Goal: Download file/media: Download file/media

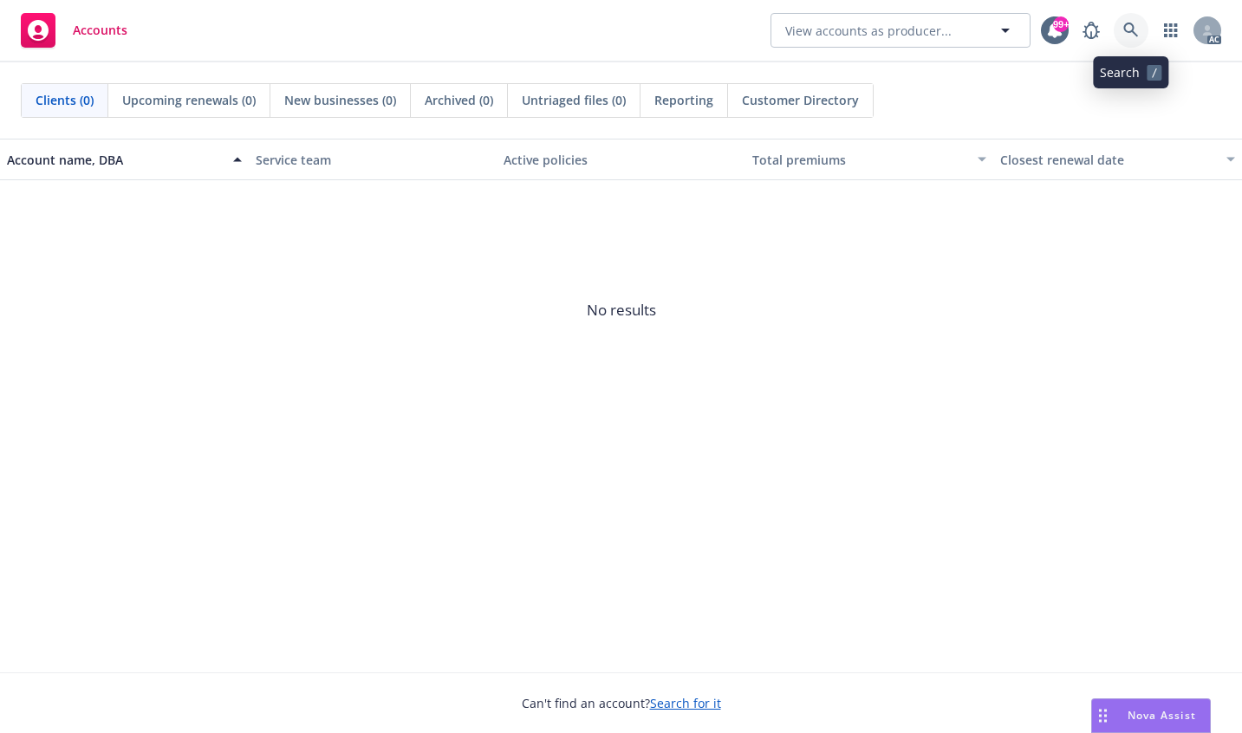
click at [1128, 31] on icon at bounding box center [1130, 30] width 15 height 15
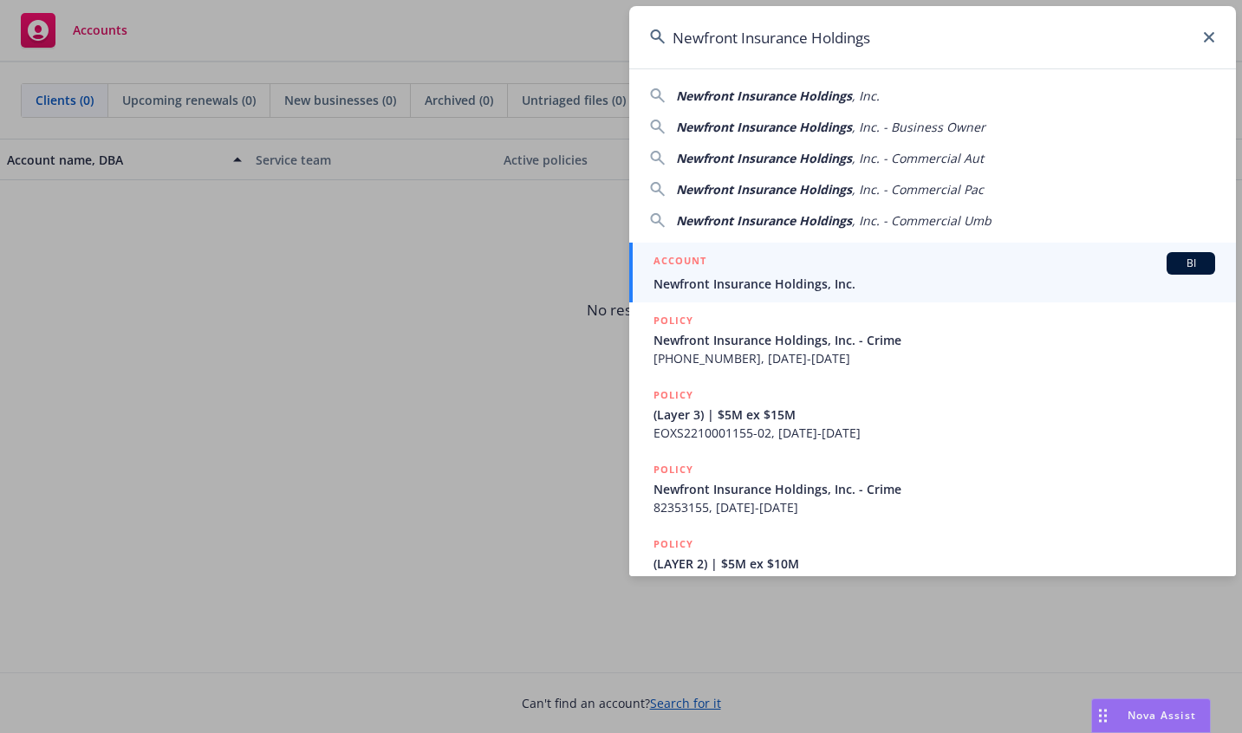
type input "Newfront Insurance Holdings"
click at [719, 283] on span "Newfront Insurance Holdings, Inc." at bounding box center [935, 284] width 562 height 18
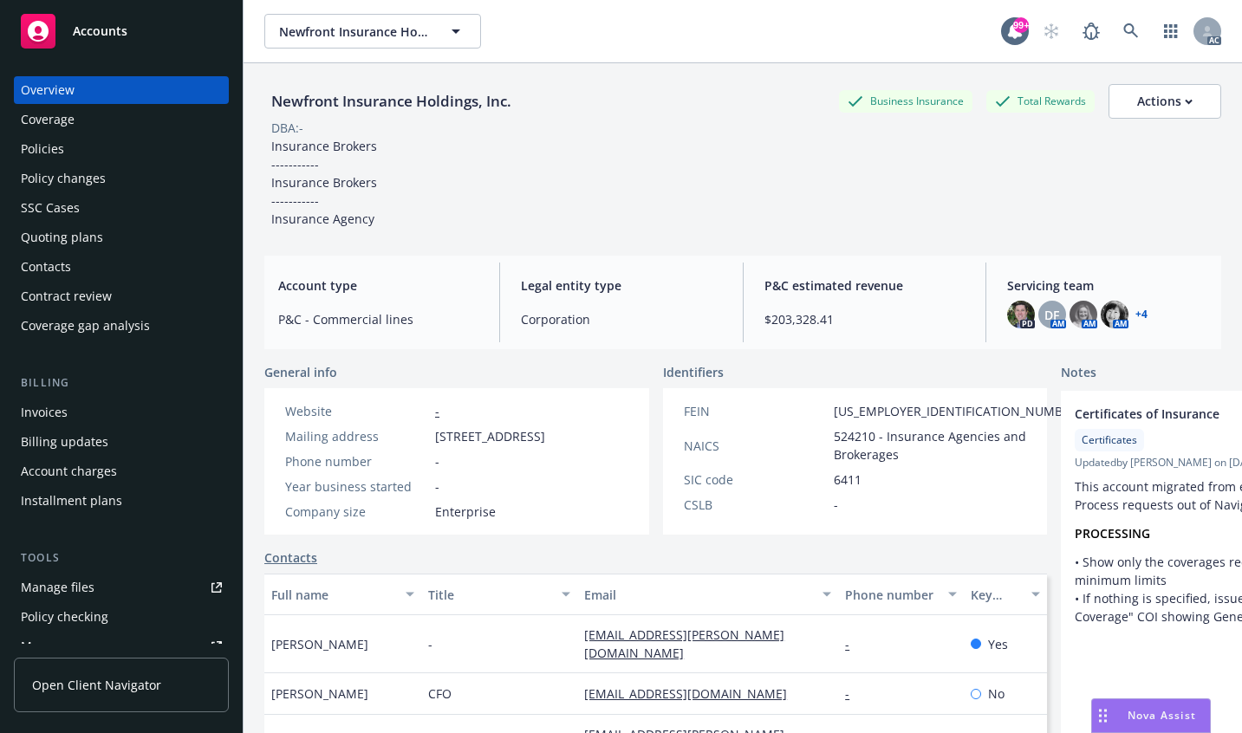
click at [36, 139] on div "Policies" at bounding box center [42, 149] width 43 height 28
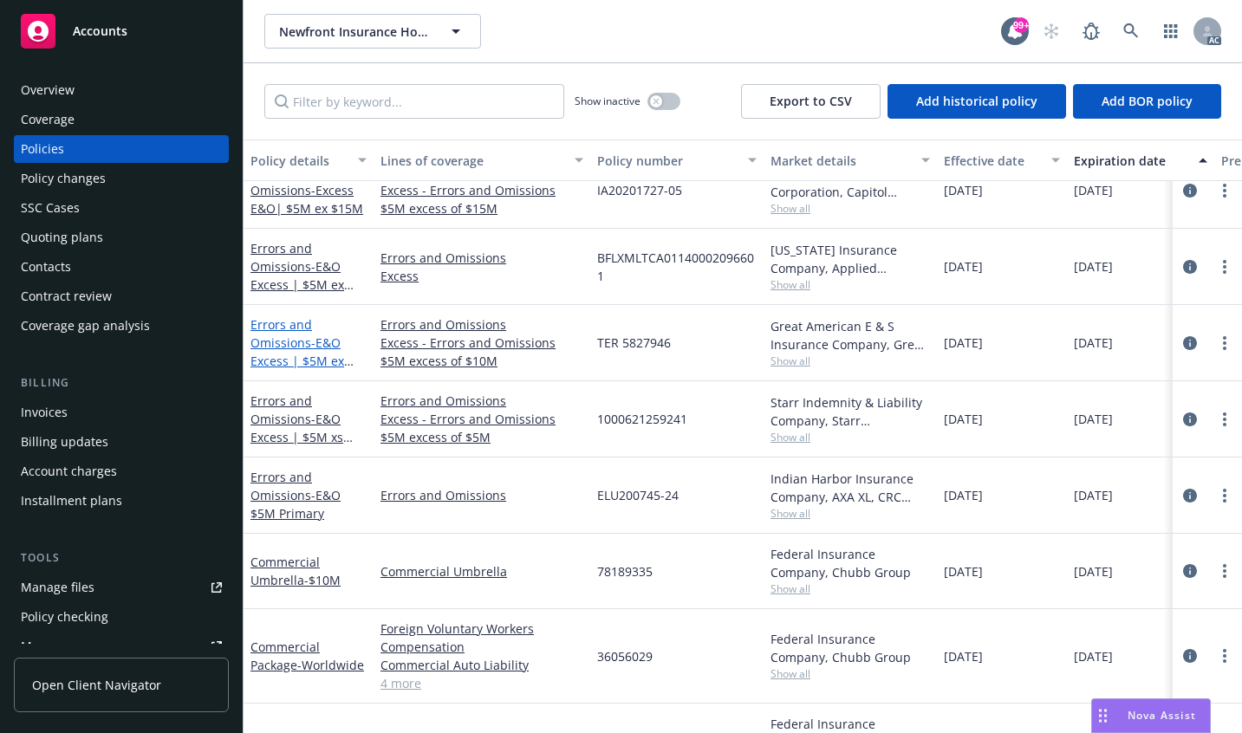
scroll to position [1040, 0]
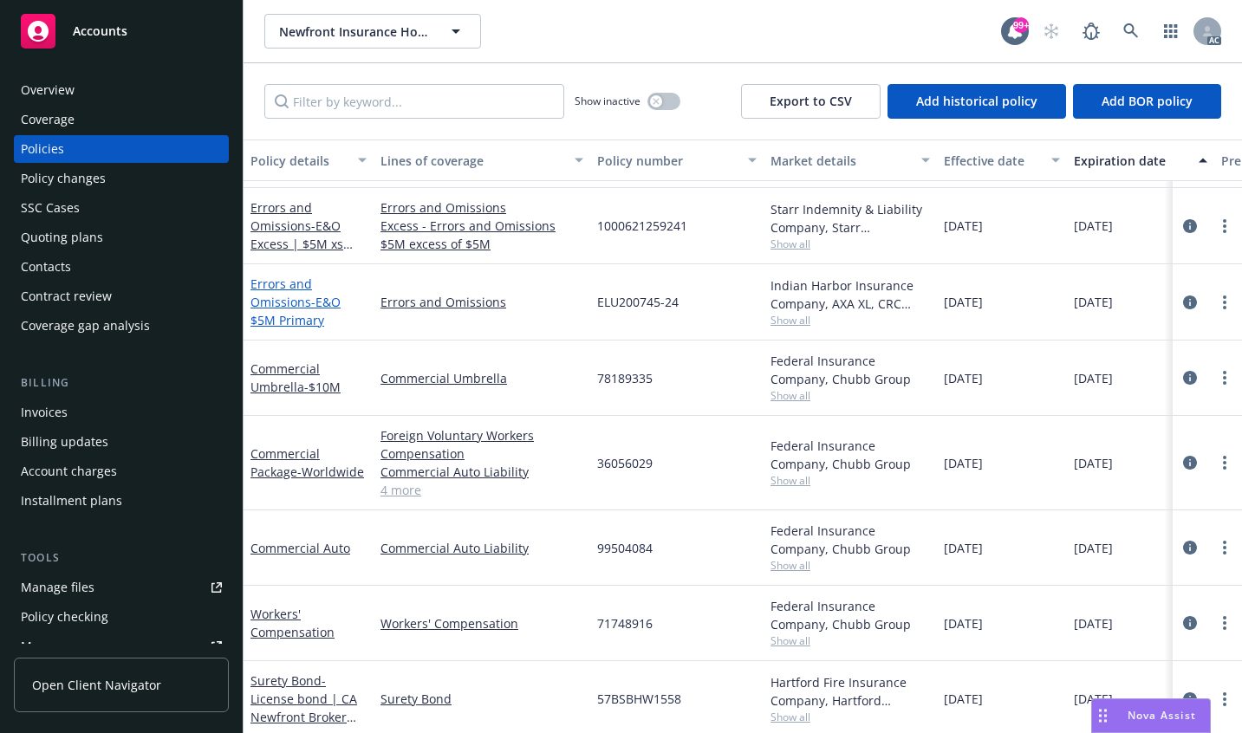
click at [286, 297] on link "Errors and Omissions - E&O $5M Primary" at bounding box center [295, 302] width 90 height 53
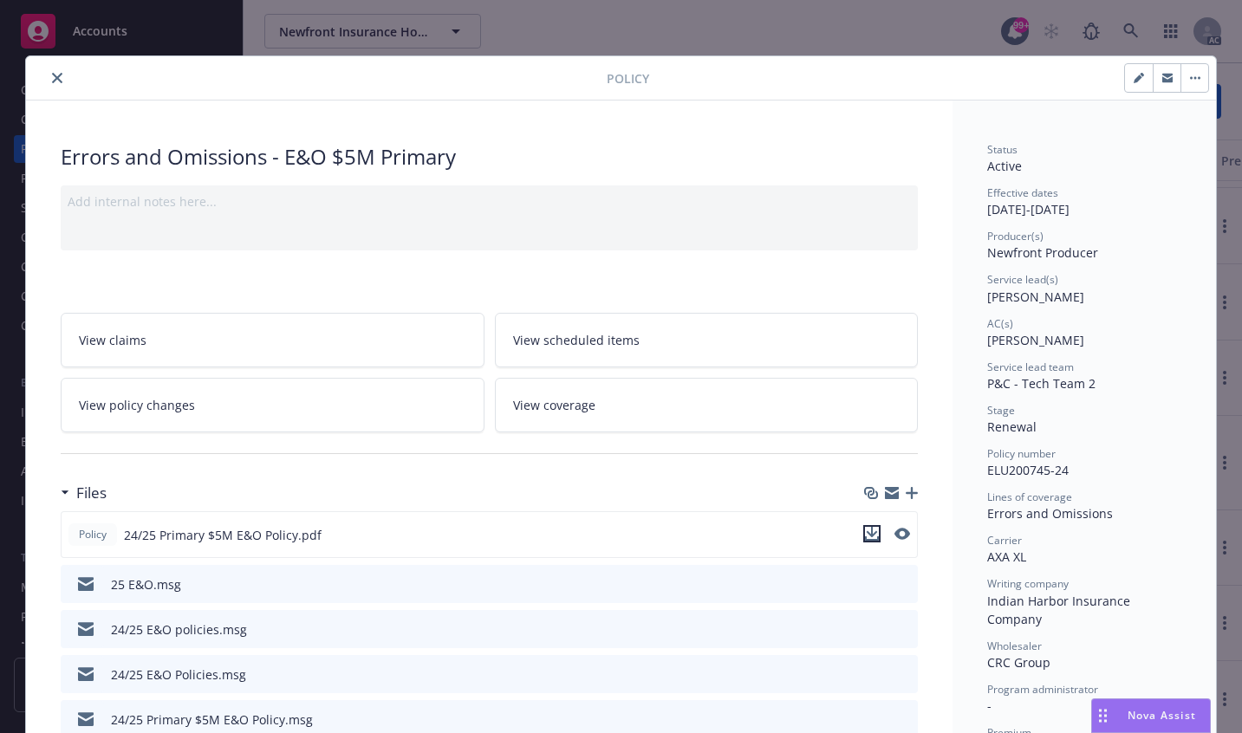
click at [871, 534] on icon "download file" at bounding box center [872, 534] width 14 height 14
click at [52, 79] on icon "close" at bounding box center [57, 78] width 10 height 10
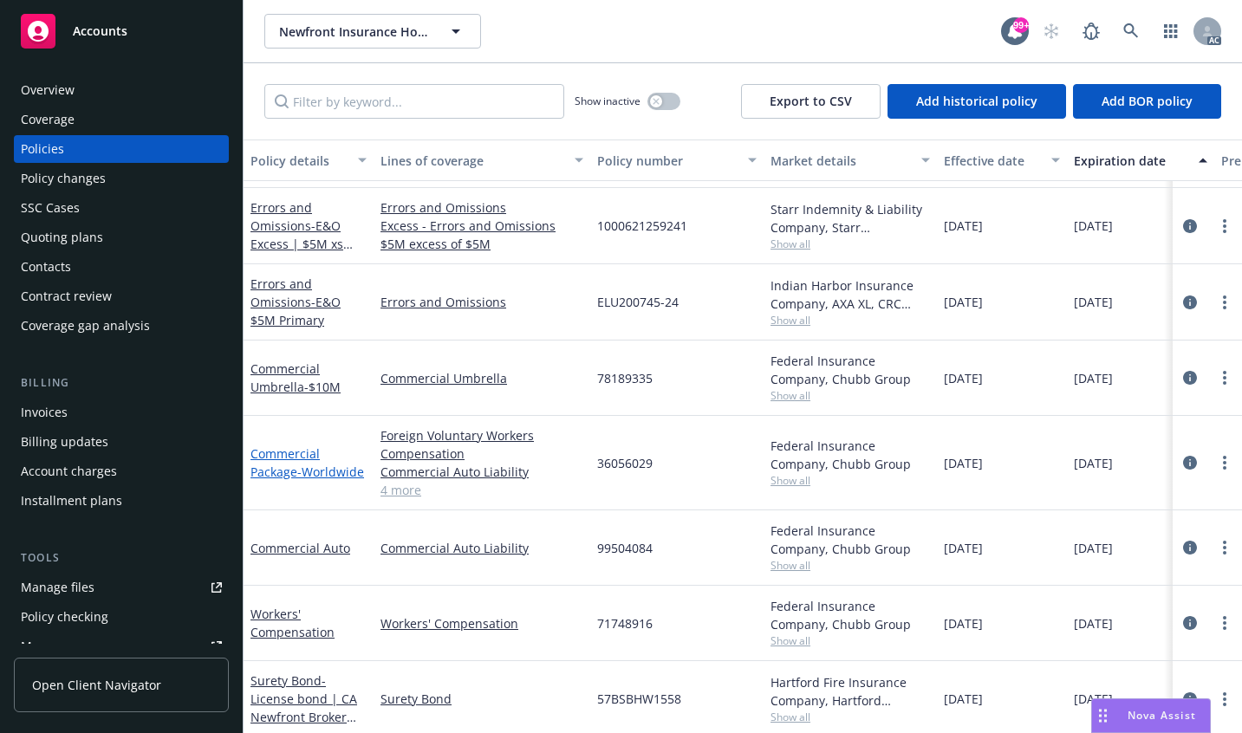
click at [288, 464] on link "Commercial Package - Worldwide" at bounding box center [307, 463] width 114 height 35
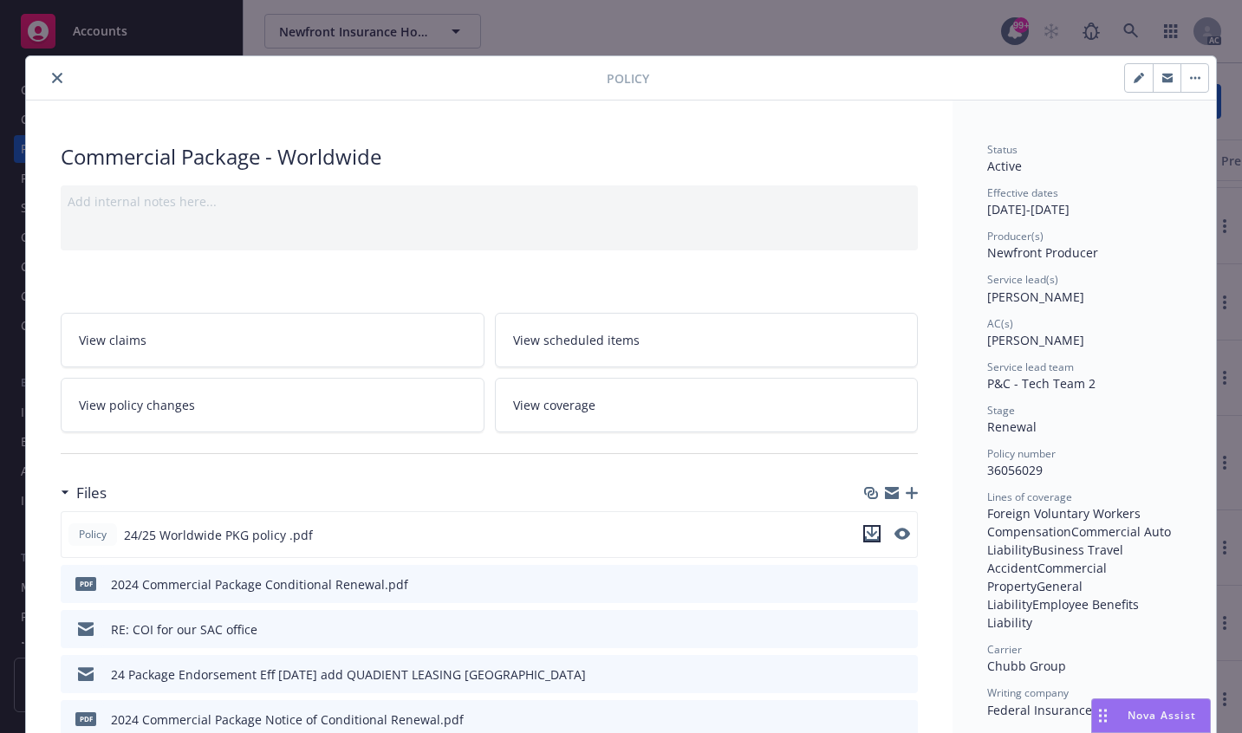
click at [865, 535] on icon "download file" at bounding box center [872, 534] width 14 height 14
click at [52, 78] on icon "close" at bounding box center [57, 78] width 10 height 10
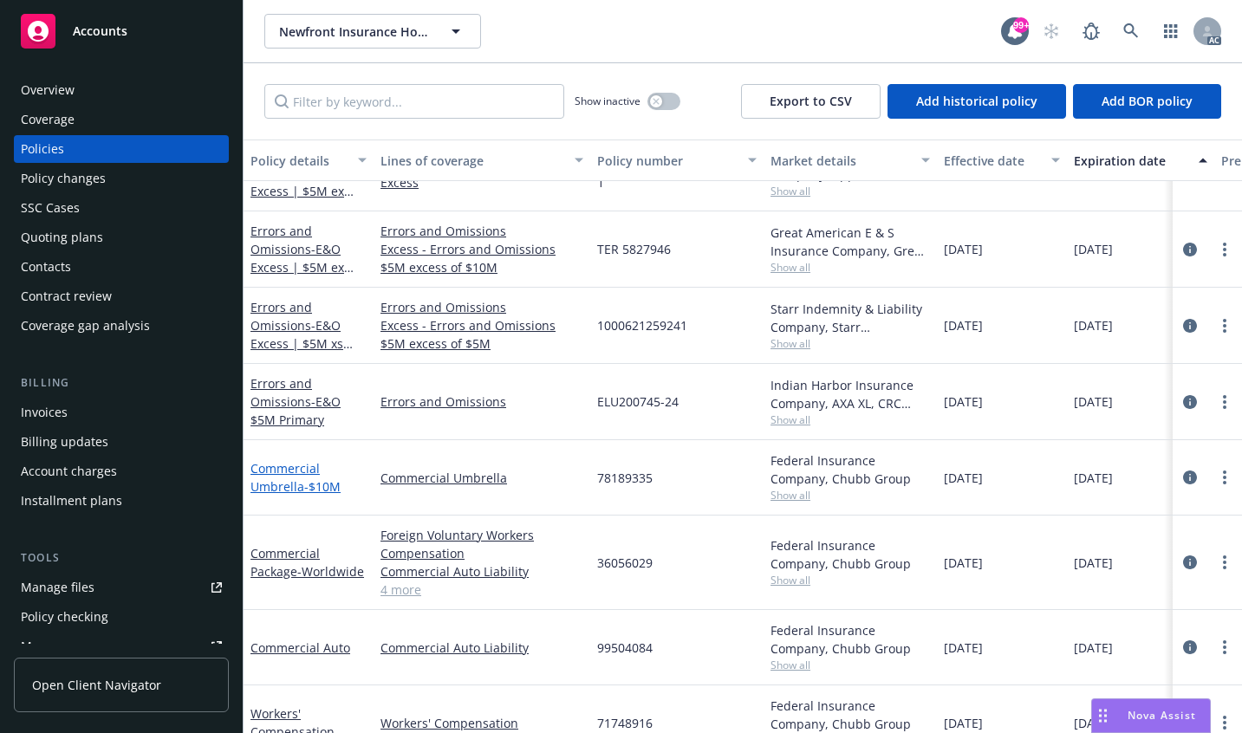
scroll to position [953, 0]
click at [280, 396] on link "Errors and Omissions - E&O $5M Primary" at bounding box center [295, 402] width 90 height 53
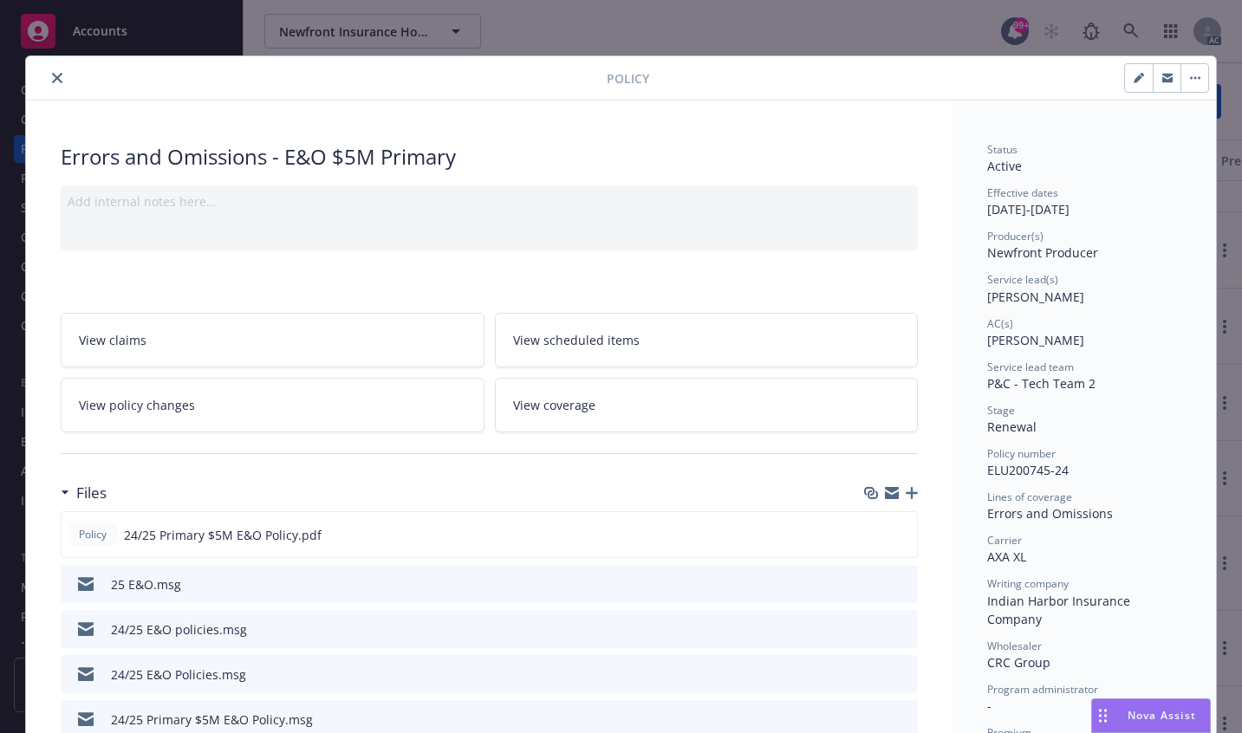
scroll to position [52, 0]
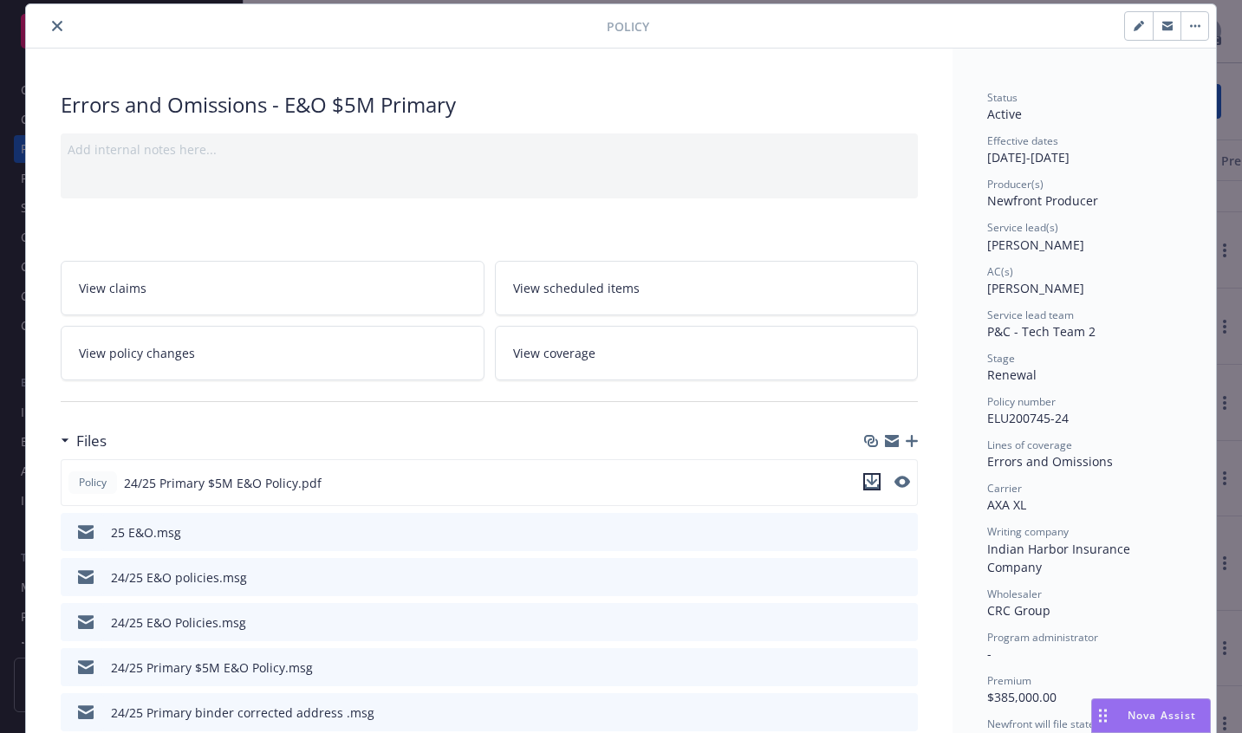
click at [867, 485] on icon "download file" at bounding box center [872, 482] width 14 height 14
click at [52, 26] on icon "close" at bounding box center [57, 26] width 10 height 10
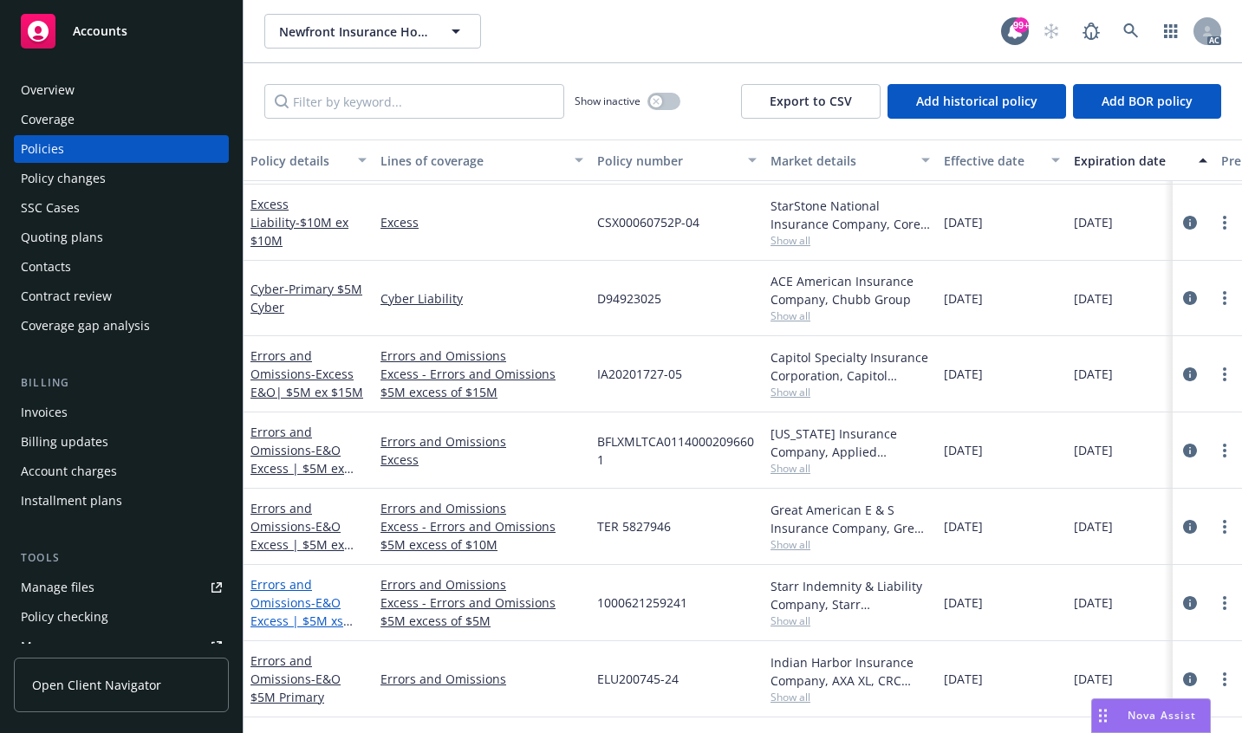
scroll to position [693, 0]
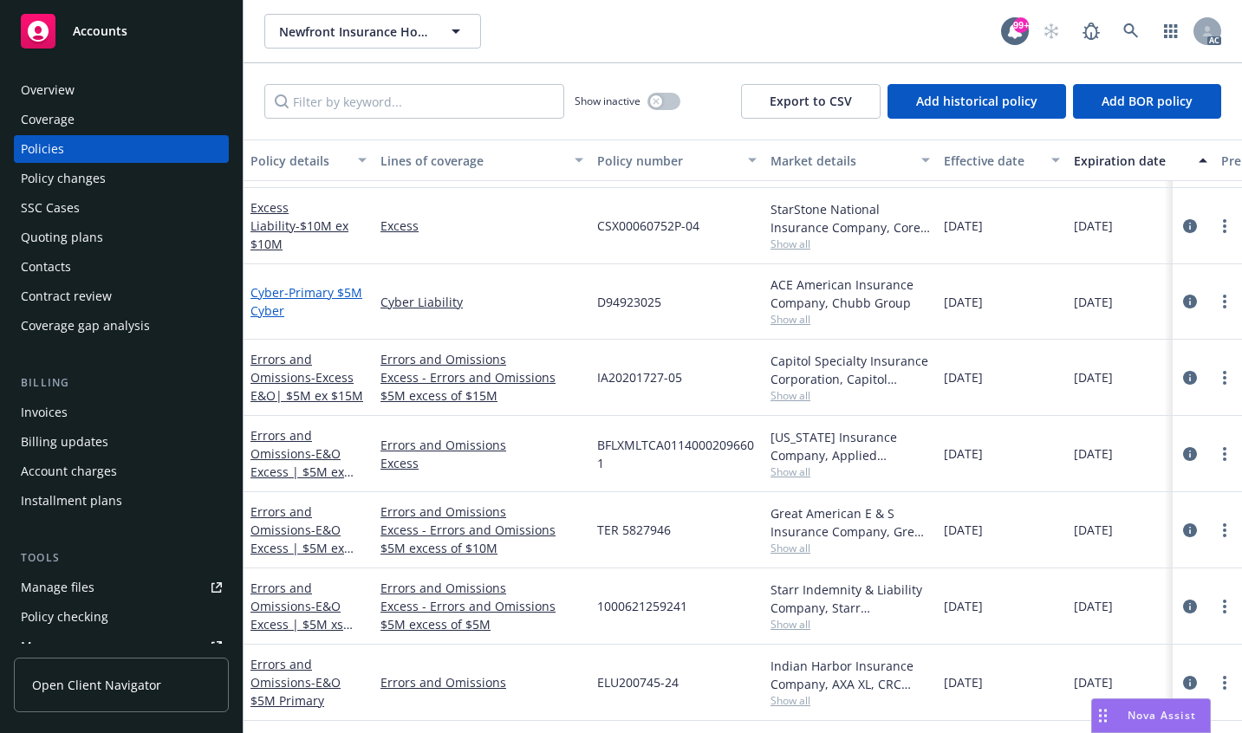
click at [262, 295] on link "Cyber - Primary $5M Cyber" at bounding box center [306, 301] width 112 height 35
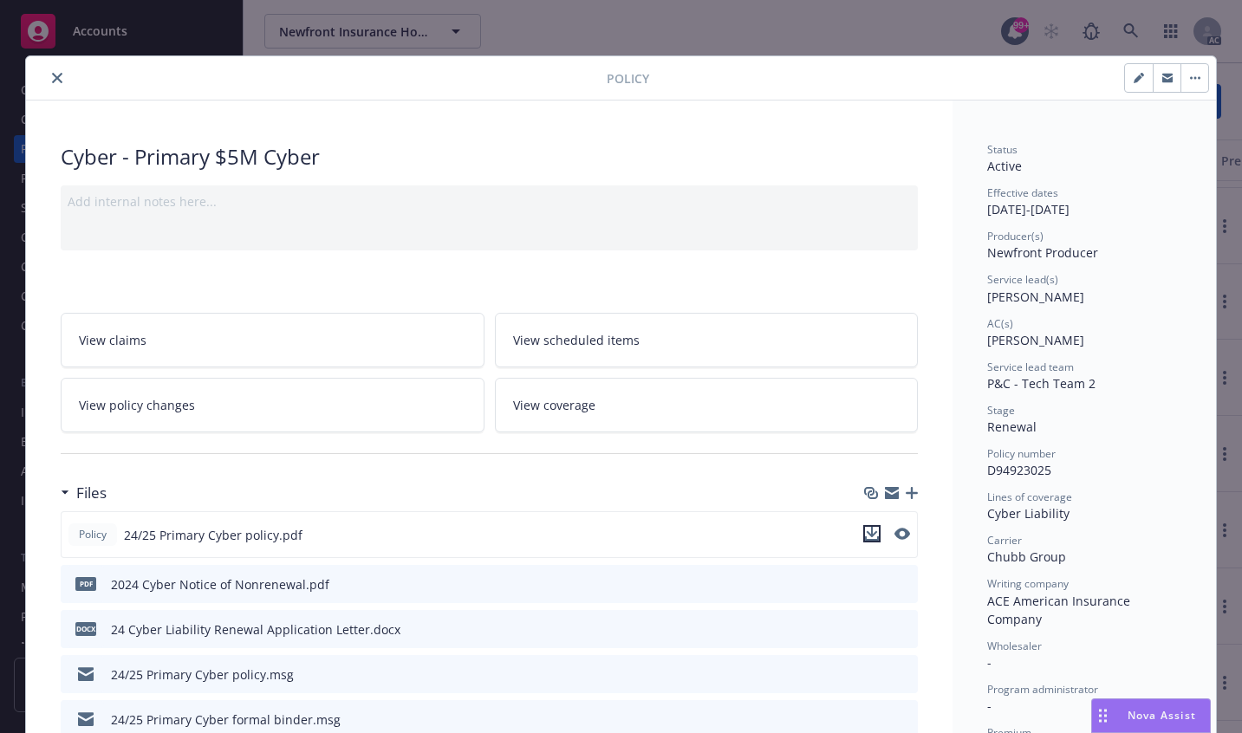
click at [865, 530] on icon "download file" at bounding box center [872, 534] width 14 height 14
